Goal: Task Accomplishment & Management: Manage account settings

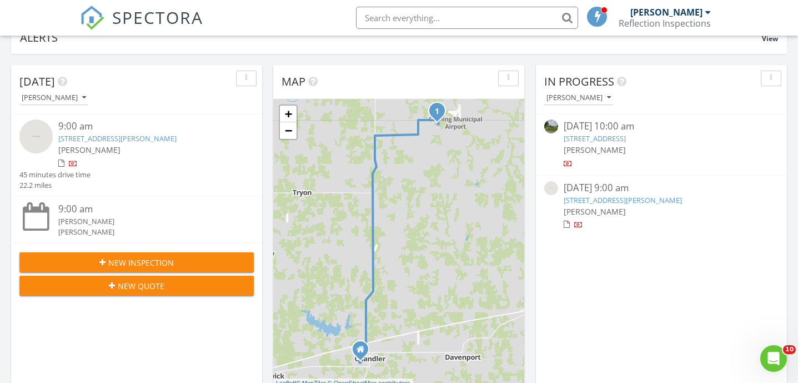
scroll to position [91, 0]
click at [628, 199] on link "740253 S 3484 Rd, Cushing, OK 74023" at bounding box center [623, 200] width 118 height 10
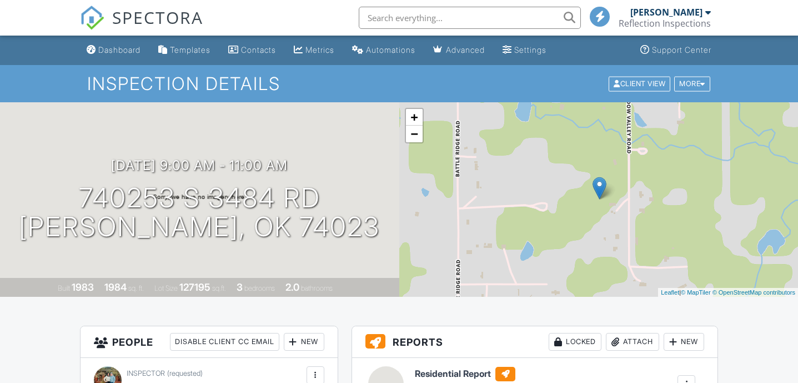
click at [632, 333] on div "Attach" at bounding box center [632, 342] width 53 height 18
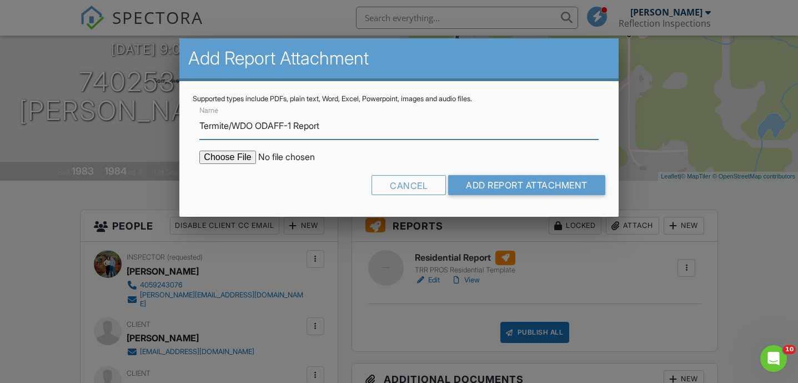
type input "Termite/WDO ODAFF-1 Report"
click at [234, 154] on input "file" at bounding box center [293, 157] width 189 height 13
type input "C:\fakepath\[US_STATE]-Offical-Termite-Wood-Destroying-Organisms-Report-Form-OD…"
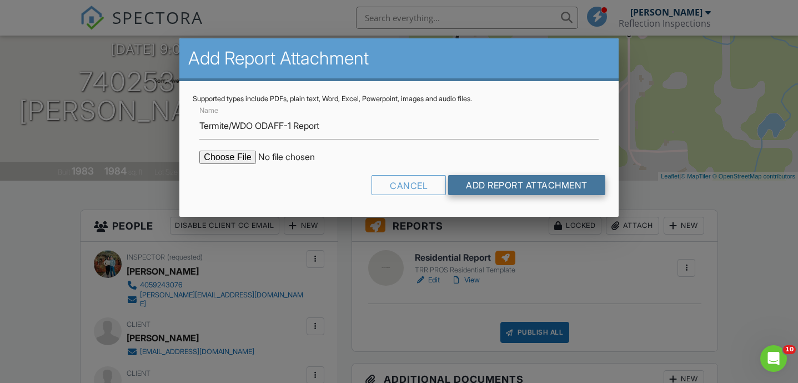
click at [503, 186] on input "Add Report Attachment" at bounding box center [526, 185] width 157 height 20
